Goal: Transaction & Acquisition: Purchase product/service

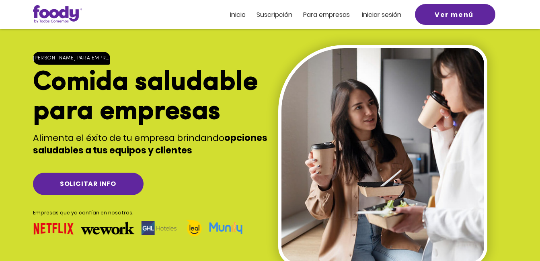
scroll to position [9, 0]
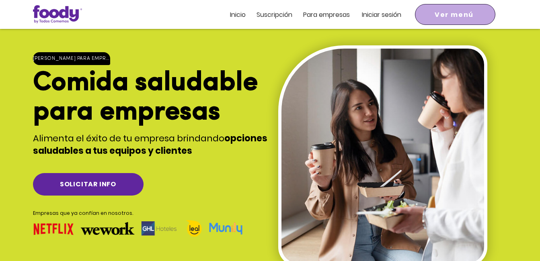
click at [437, 10] on span "Ver menú" at bounding box center [454, 15] width 39 height 10
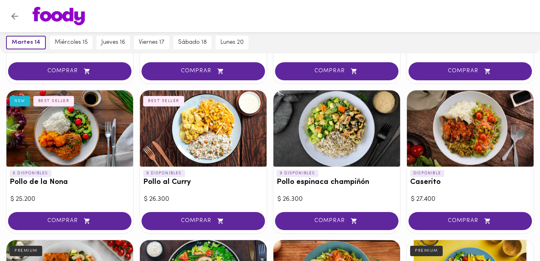
scroll to position [213, 0]
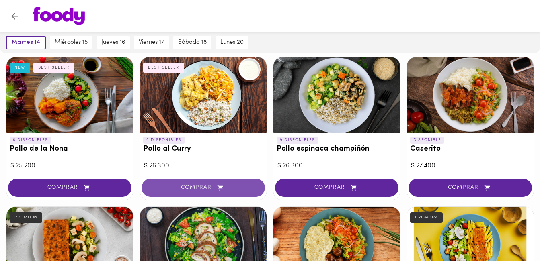
click at [233, 191] on span "COMPRAR" at bounding box center [203, 188] width 103 height 7
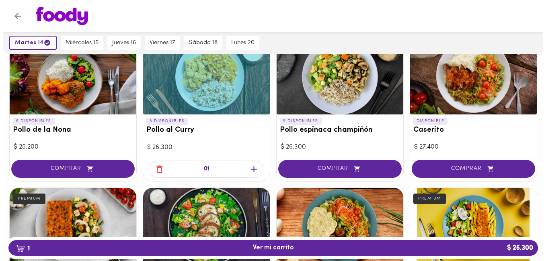
scroll to position [0, 0]
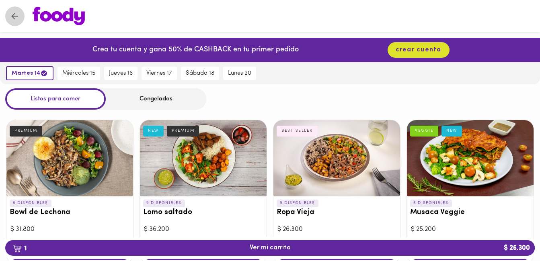
click at [15, 14] on icon "Volver" at bounding box center [15, 16] width 10 height 10
click at [49, 20] on img at bounding box center [59, 16] width 52 height 18
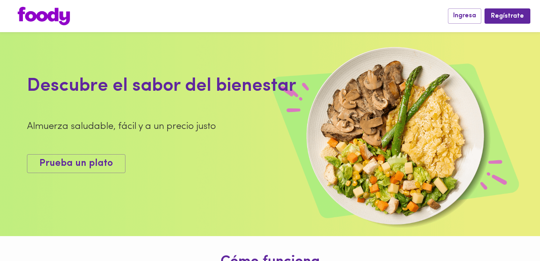
click at [213, 15] on div at bounding box center [229, 16] width 438 height 18
click at [63, 162] on span "Prueba un plato" at bounding box center [76, 164] width 74 height 12
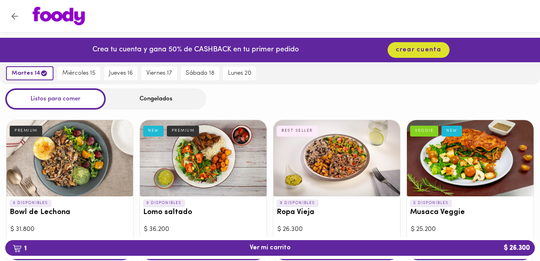
click at [323, 133] on div at bounding box center [336, 158] width 127 height 76
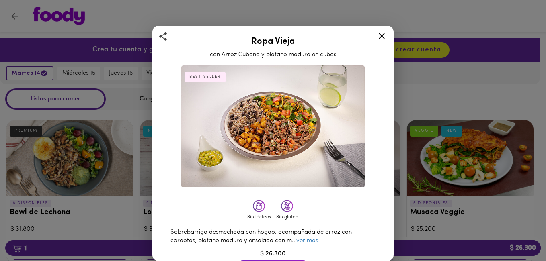
click at [466, 7] on div "Ropa Vieja con Arroz Cubano y platano maduro en cubos BEST SELLER Sin lácteos S…" at bounding box center [273, 130] width 546 height 261
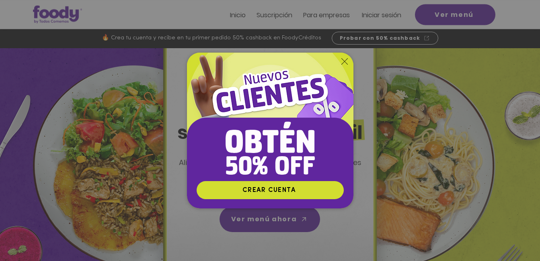
click at [347, 59] on icon "Volver al sitio" at bounding box center [344, 61] width 6 height 6
